Goal: Check status: Check status

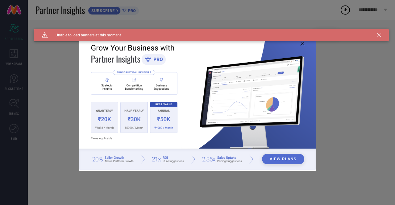
type input "All"
click at [379, 34] on icon at bounding box center [379, 35] width 4 height 4
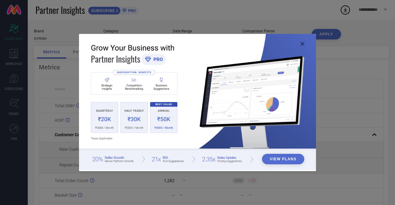
click at [303, 43] on icon at bounding box center [302, 44] width 4 height 4
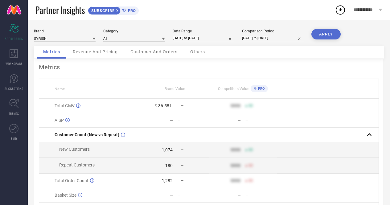
select select "8"
select select "2025"
select select "9"
select select "2025"
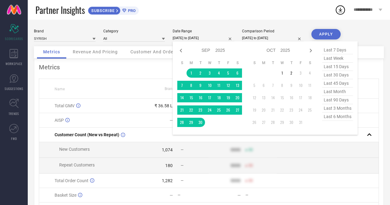
click at [210, 39] on input "[DATE] to [DATE]" at bounding box center [204, 38] width 62 height 6
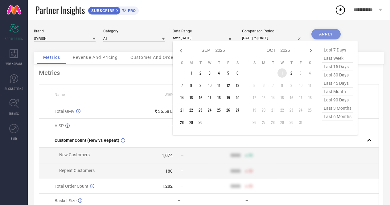
click at [283, 75] on td "1" at bounding box center [282, 72] width 9 height 9
type input "[DATE] to [DATE]"
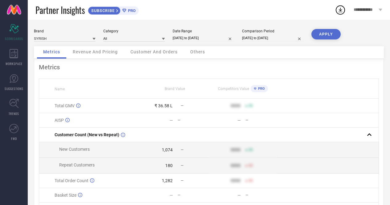
click at [321, 37] on button "APPLY" at bounding box center [326, 34] width 29 height 10
